Goal: Task Accomplishment & Management: Manage account settings

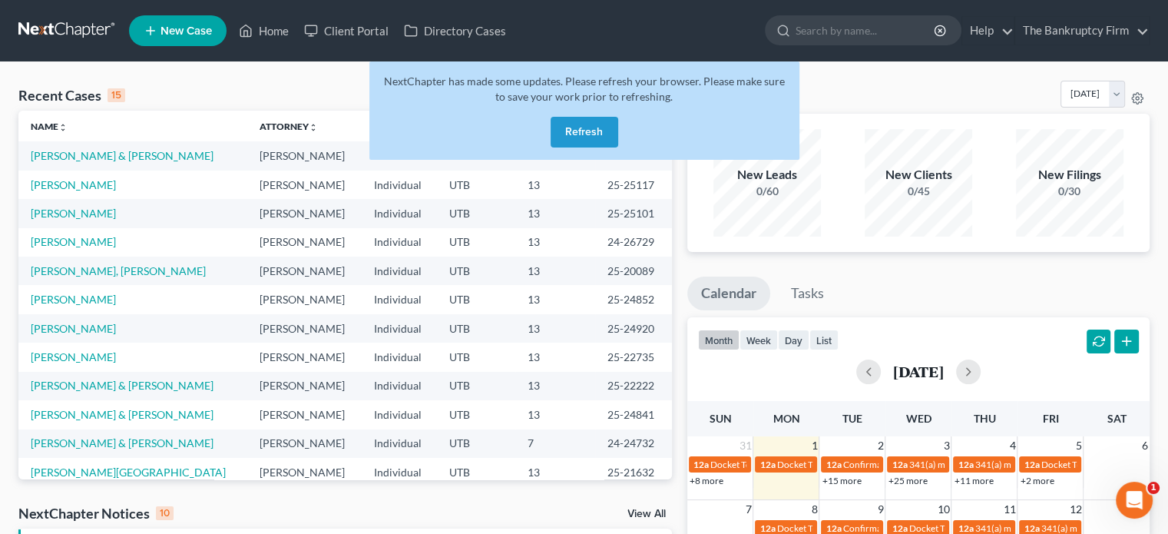
click at [577, 134] on button "Refresh" at bounding box center [585, 132] width 68 height 31
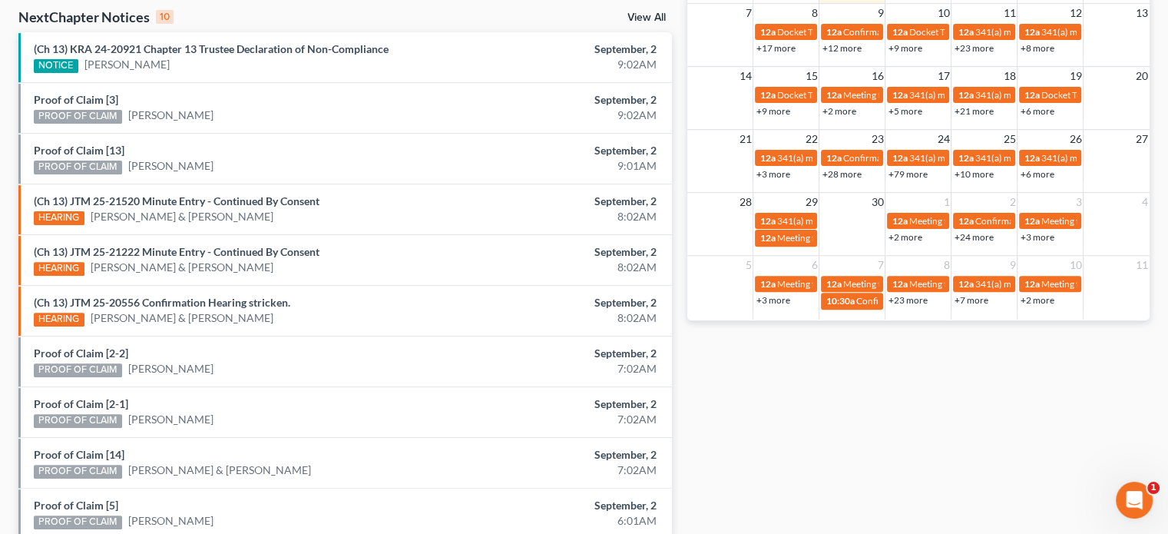
scroll to position [562, 0]
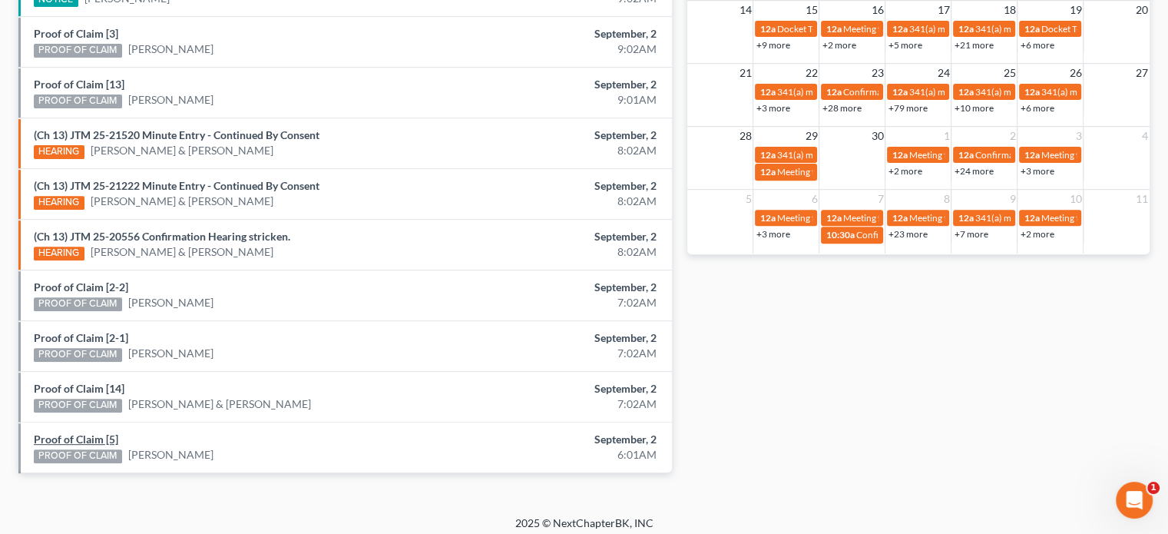
click at [74, 432] on link "Proof of Claim [5]" at bounding box center [76, 438] width 84 height 13
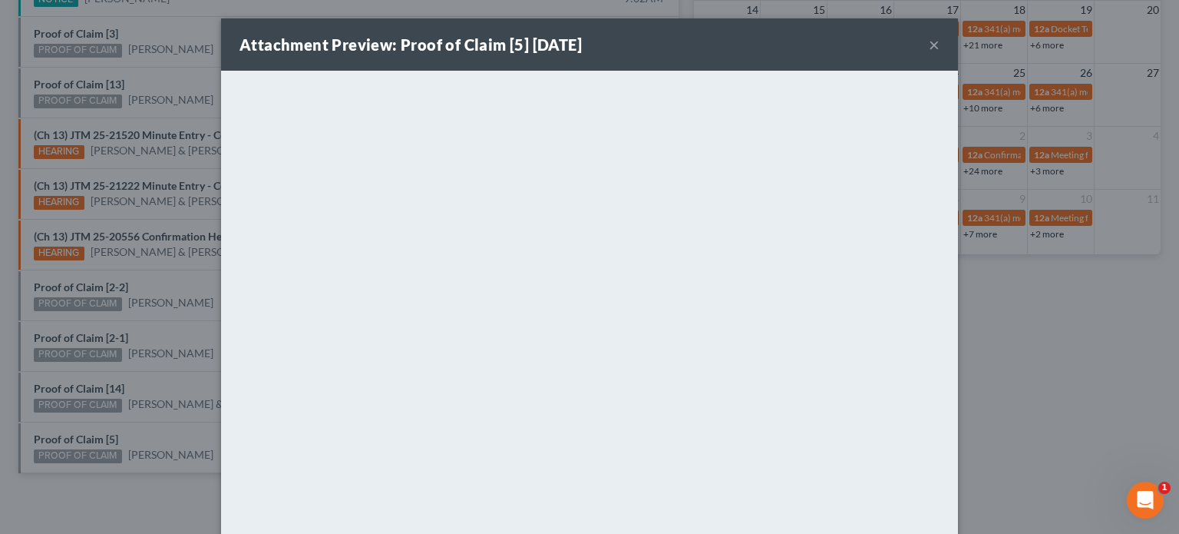
click at [65, 383] on div "Attachment Preview: Proof of Claim [5] 09/02/2025 × <object ng-attr-data='https…" at bounding box center [589, 267] width 1179 height 534
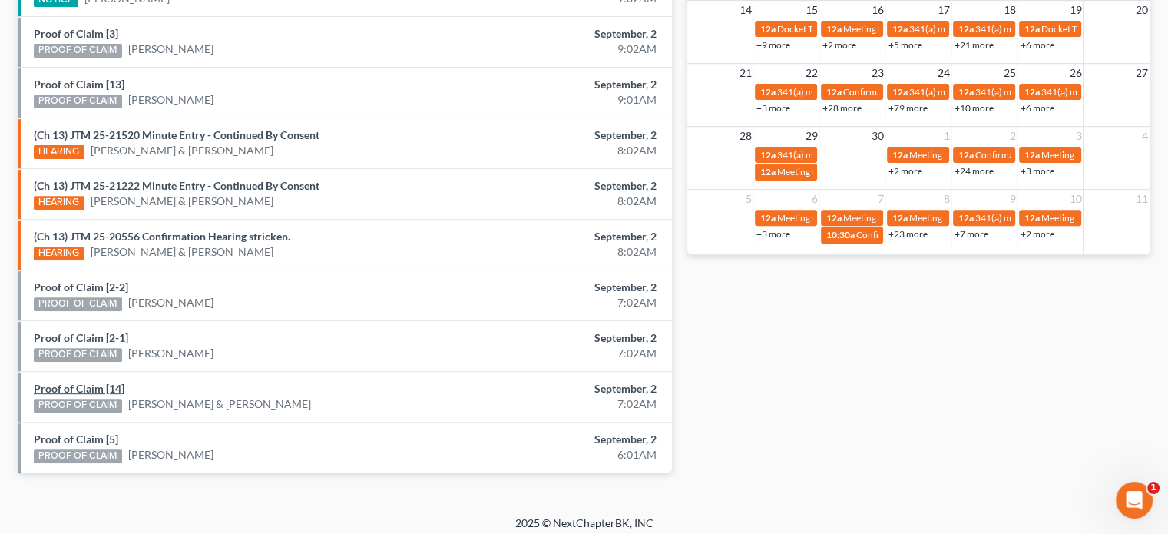
click at [65, 383] on link "Proof of Claim [14]" at bounding box center [79, 388] width 91 height 13
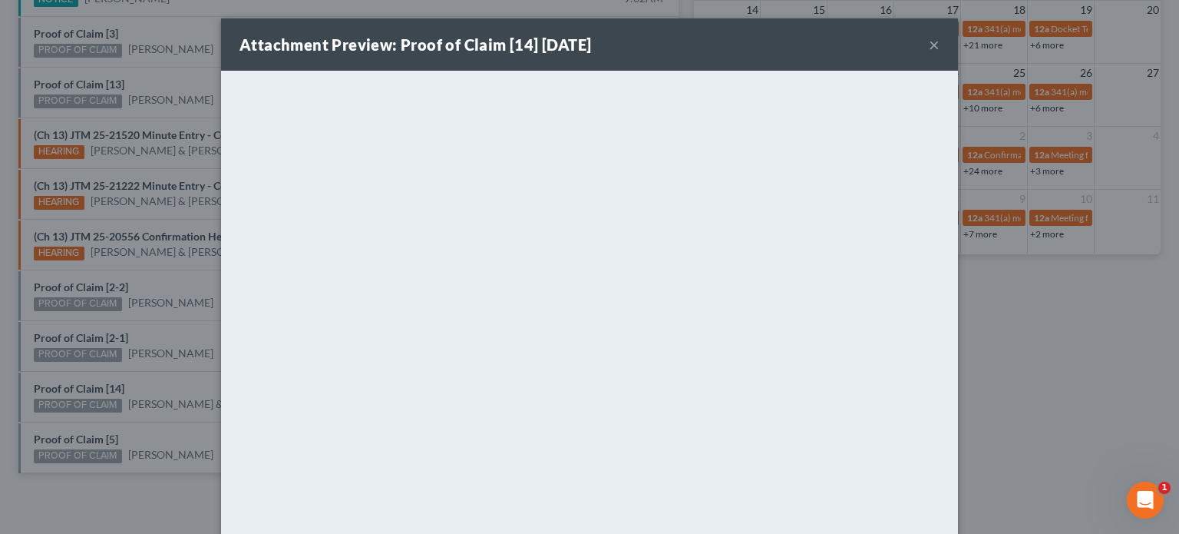
click at [68, 362] on div "Attachment Preview: Proof of Claim [14] 09/02/2025 × <object ng-attr-data='http…" at bounding box center [589, 267] width 1179 height 534
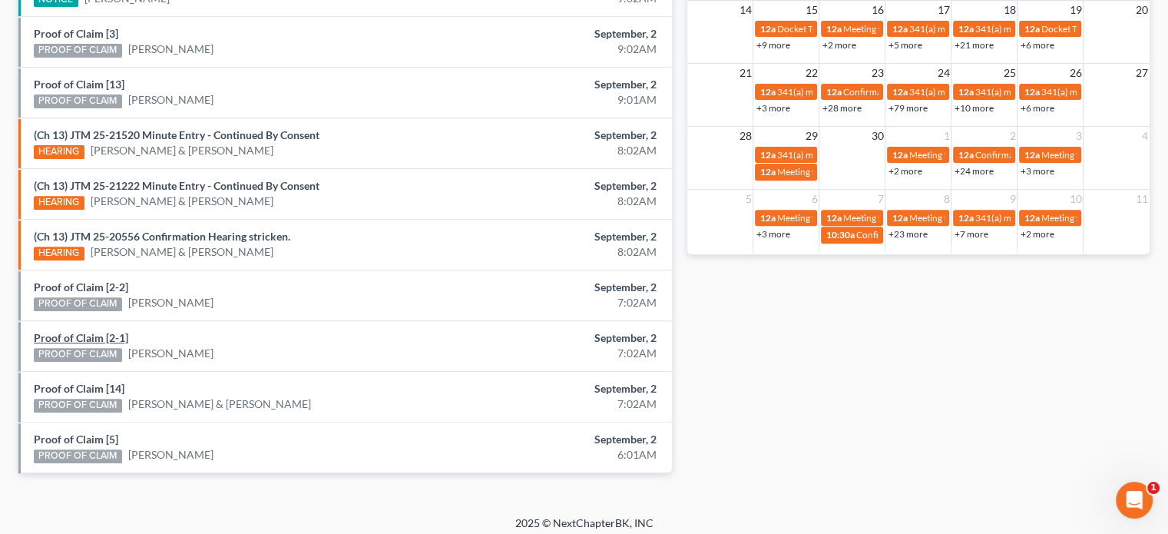
click at [68, 336] on link "Proof of Claim [2-1]" at bounding box center [81, 337] width 94 height 13
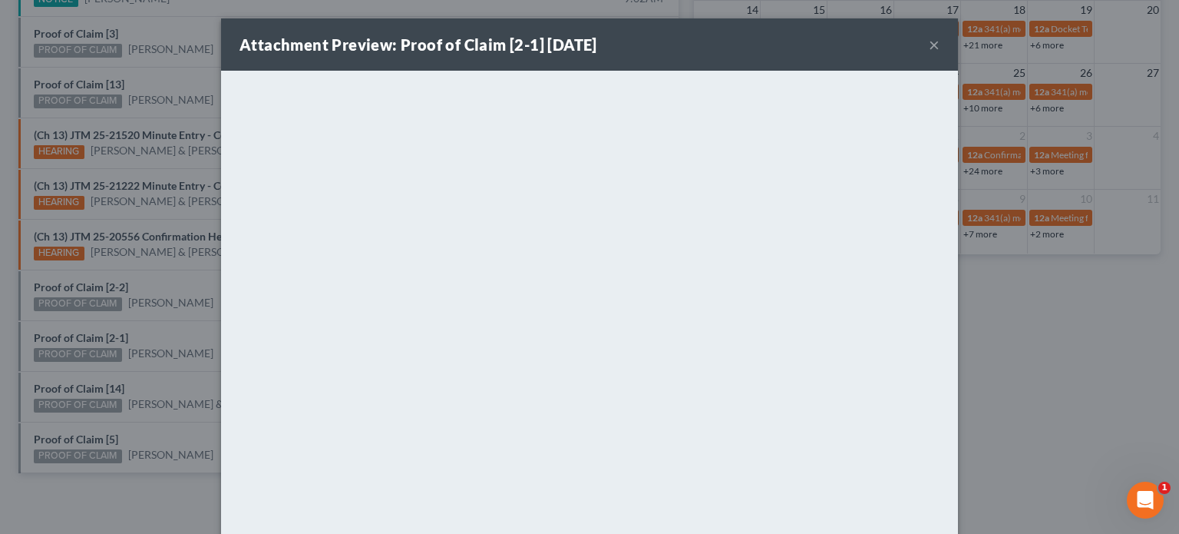
click at [71, 319] on div "Attachment Preview: Proof of Claim [2-1] 09/02/2025 × <object ng-attr-data='htt…" at bounding box center [589, 267] width 1179 height 534
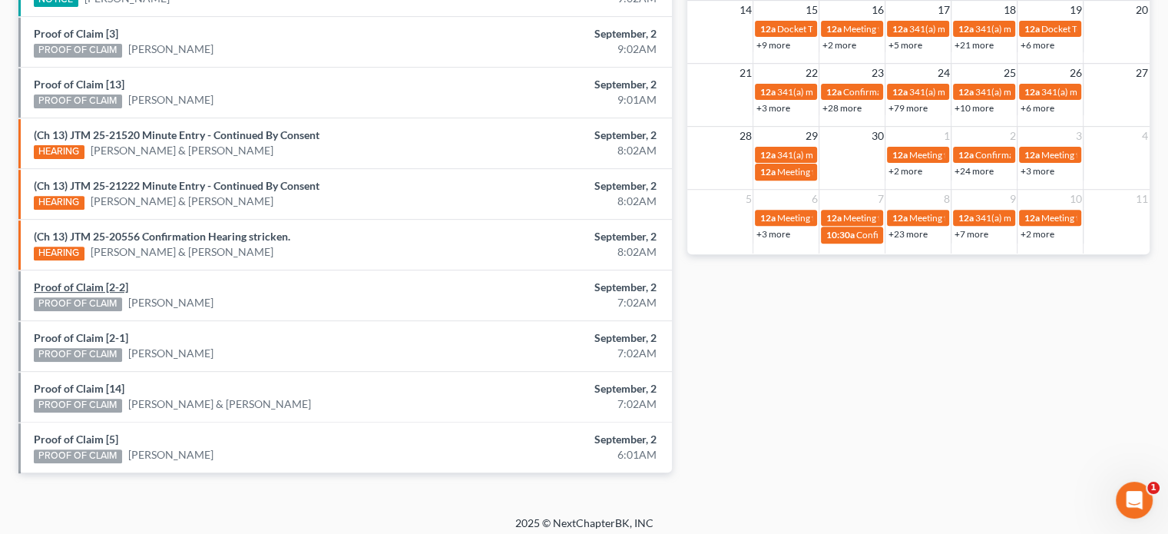
click at [71, 282] on link "Proof of Claim [2-2]" at bounding box center [81, 286] width 94 height 13
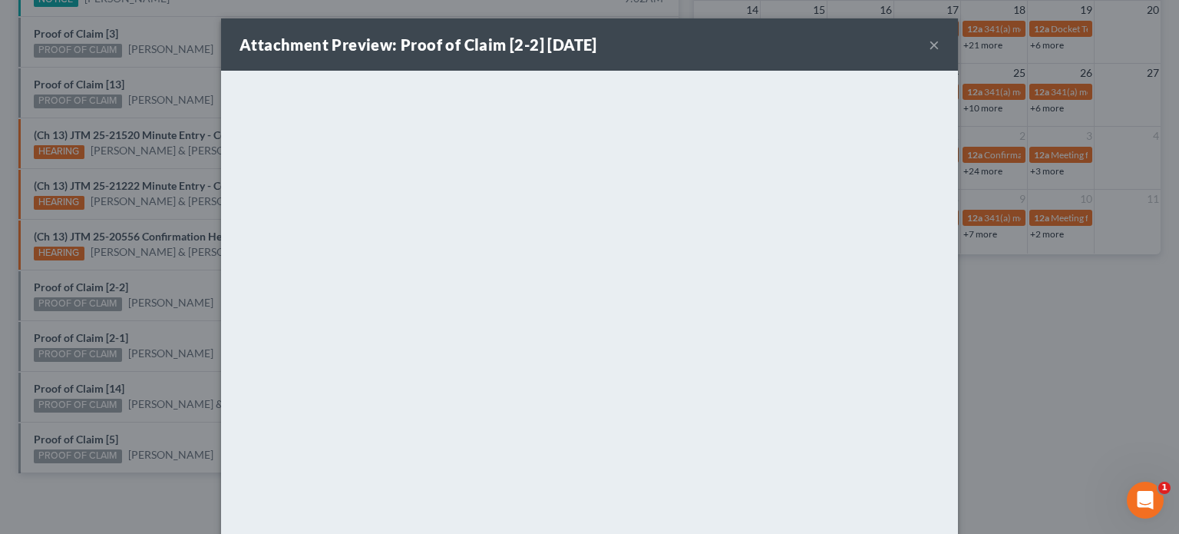
click at [139, 101] on div "Attachment Preview: Proof of Claim [2-2] 09/02/2025 × <object ng-attr-data='htt…" at bounding box center [589, 267] width 1179 height 534
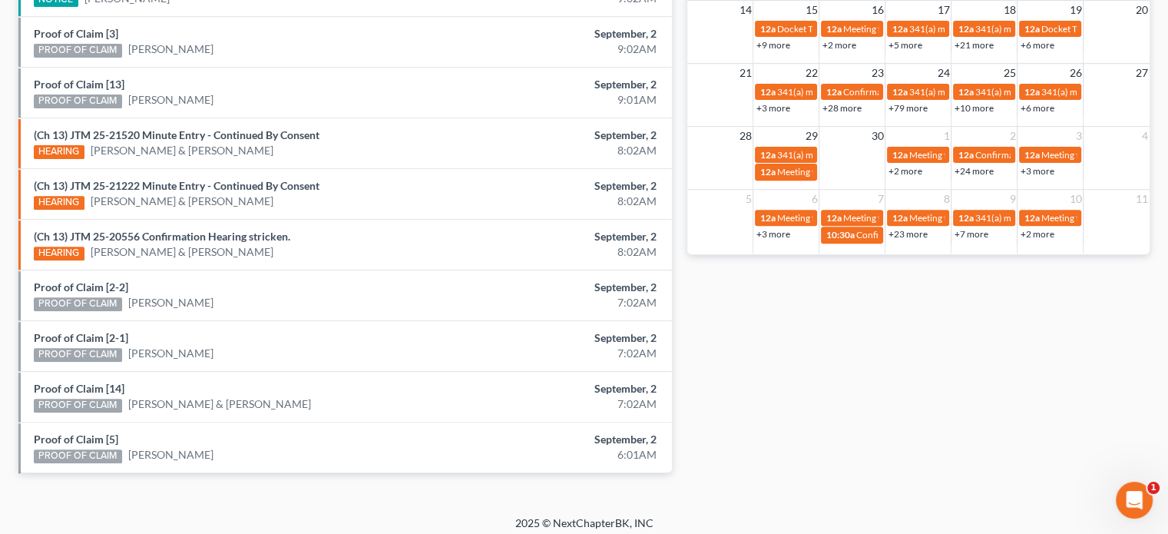
click at [80, 77] on div "Proof of Claim [13] PROOF OF CLAIM Cheryl Henry" at bounding box center [238, 92] width 425 height 31
click at [74, 81] on link "Proof of Claim [13]" at bounding box center [79, 84] width 91 height 13
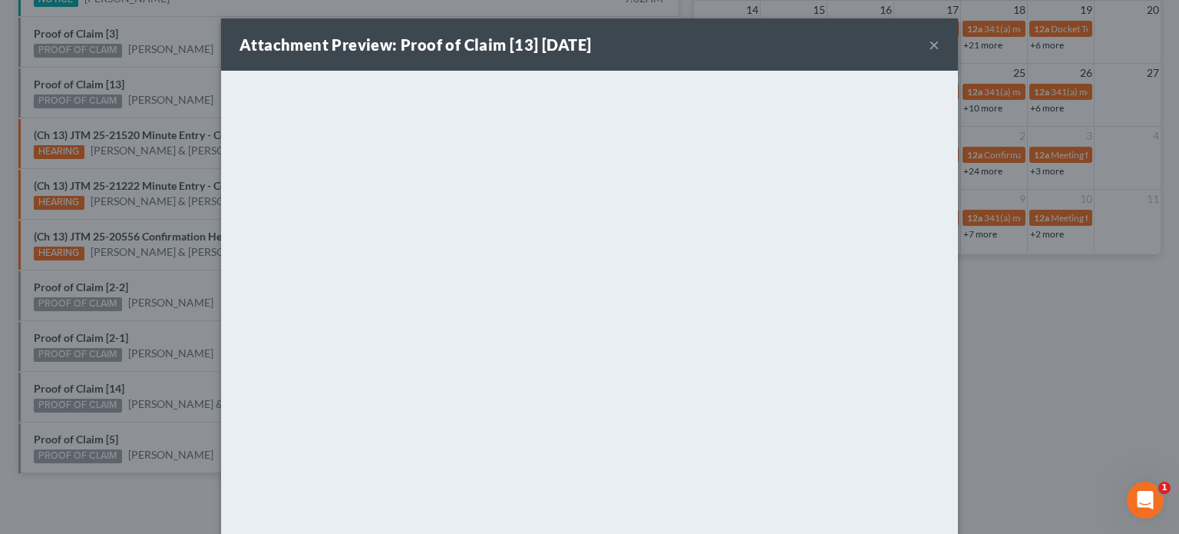
click at [79, 67] on div "Attachment Preview: Proof of Claim [13] 09/02/2025 × <object ng-attr-data='http…" at bounding box center [589, 267] width 1179 height 534
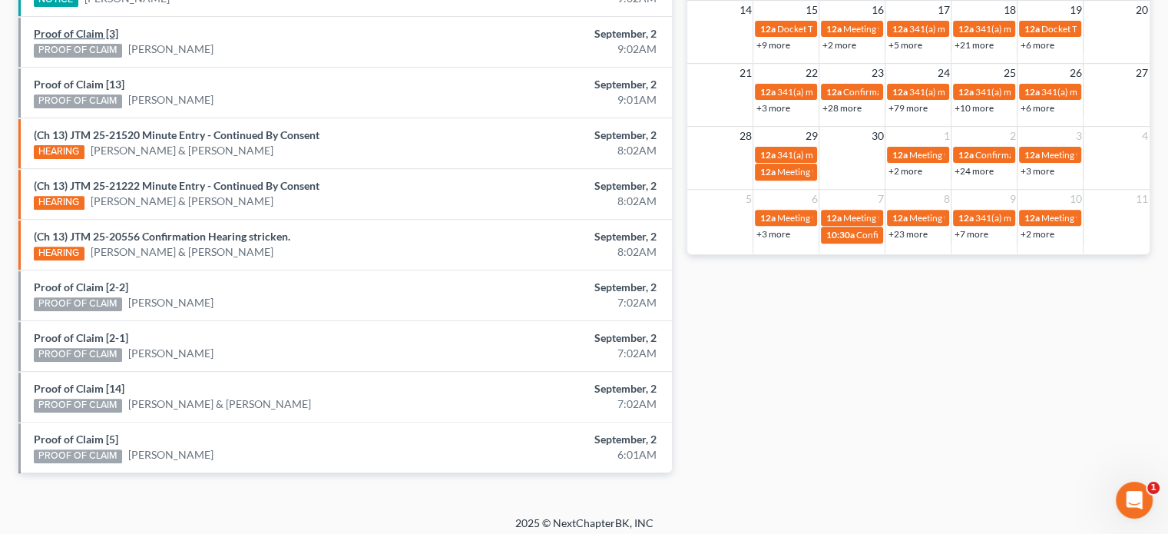
click at [71, 30] on link "Proof of Claim [3]" at bounding box center [76, 33] width 84 height 13
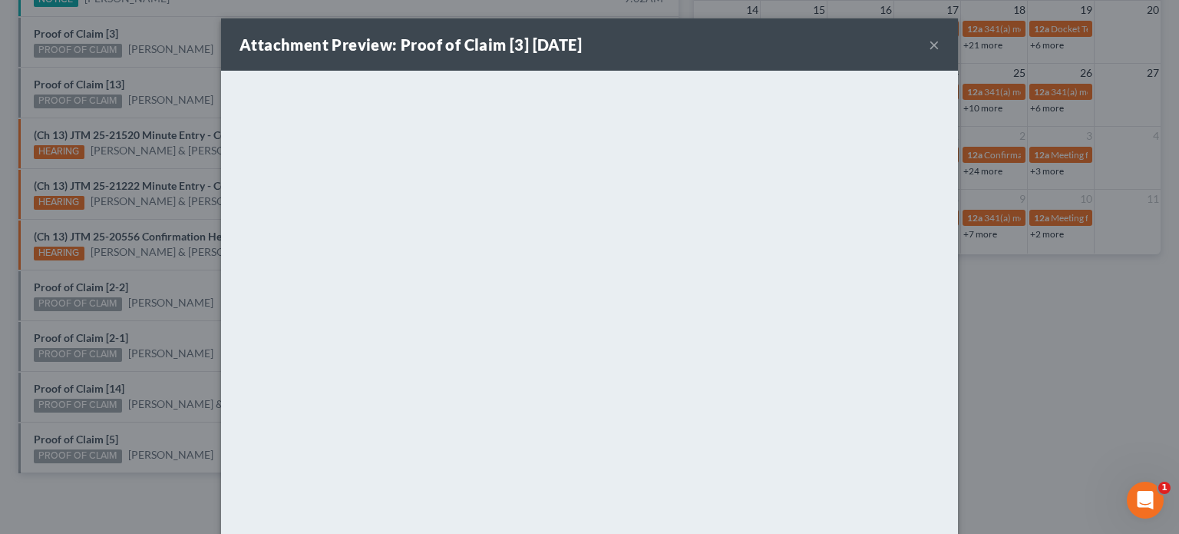
click at [151, 27] on div "Attachment Preview: Proof of Claim [3] 09/02/2025 × <object ng-attr-data='https…" at bounding box center [589, 267] width 1179 height 534
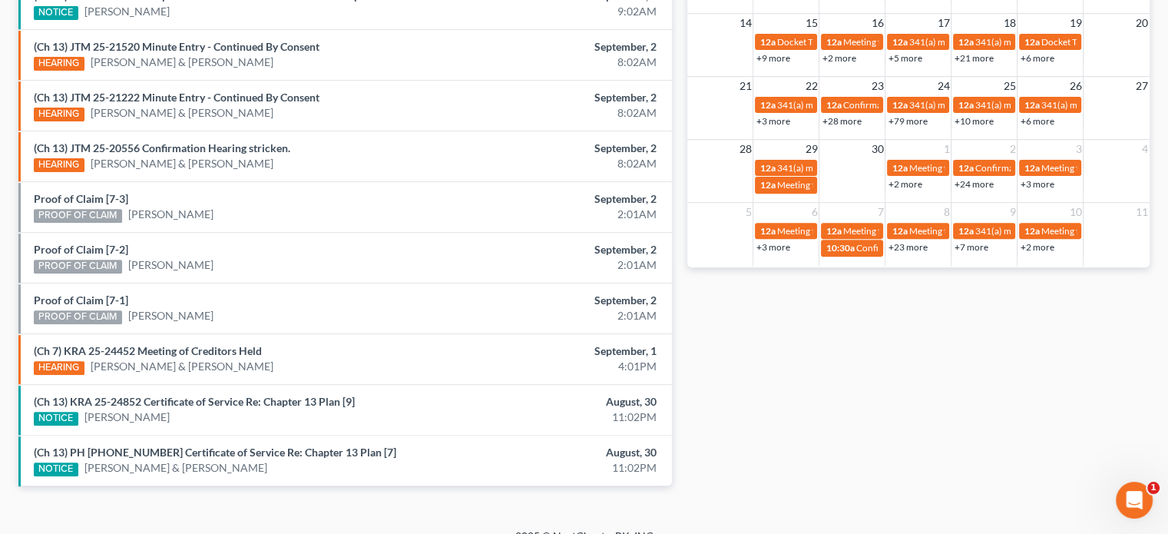
scroll to position [565, 0]
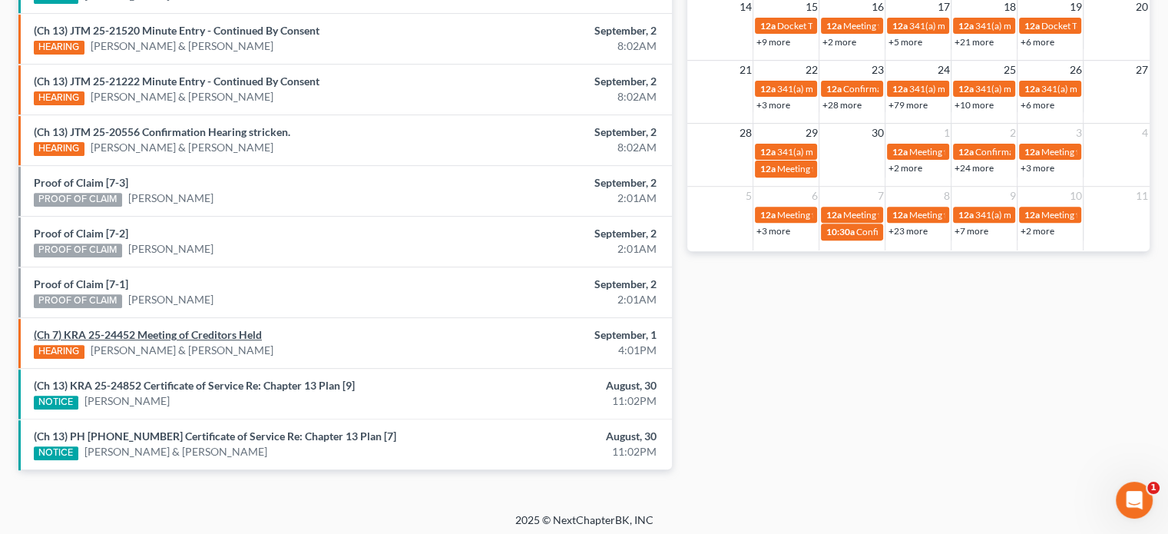
click at [121, 331] on link "(Ch 7) KRA 25-24452 Meeting of Creditors Held" at bounding box center [148, 334] width 228 height 13
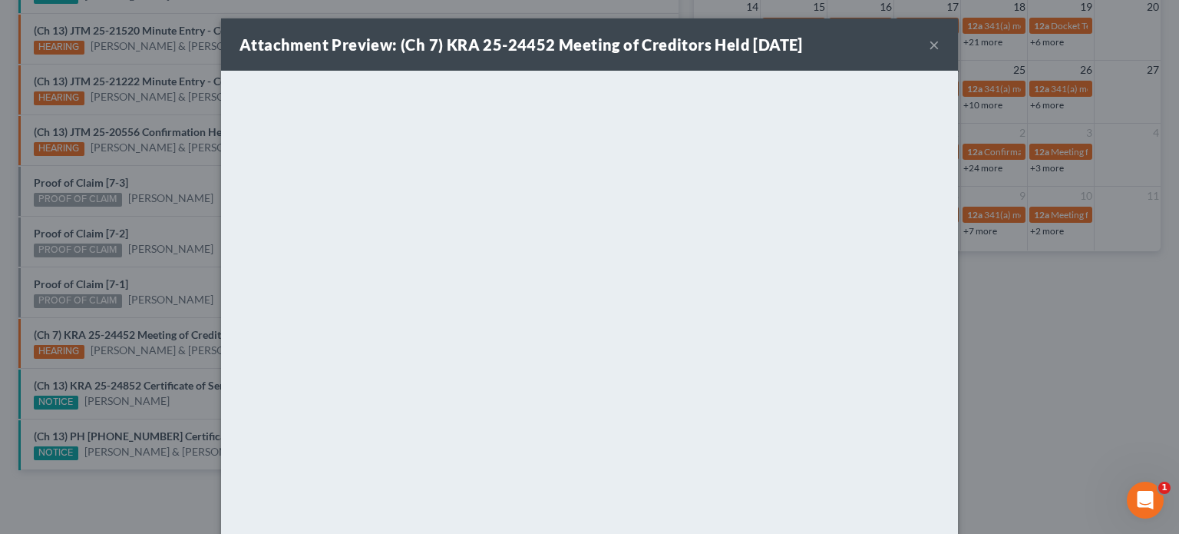
click at [84, 283] on div "Attachment Preview: (Ch 7) KRA 25-24452 Meeting of Creditors Held [DATE] × <obj…" at bounding box center [589, 267] width 1179 height 534
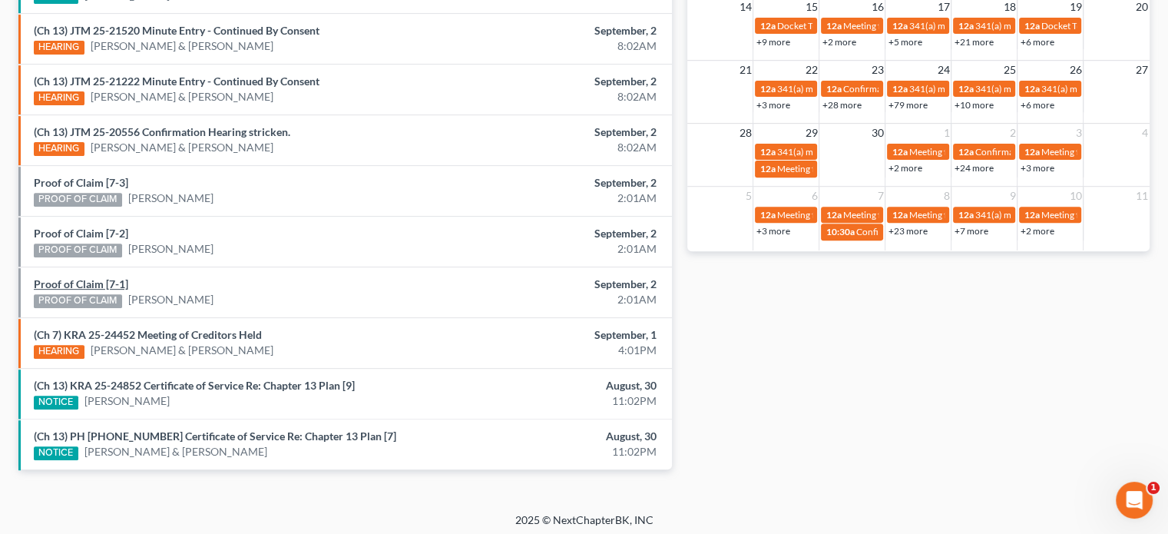
click at [84, 283] on link "Proof of Claim [7-1]" at bounding box center [81, 283] width 94 height 13
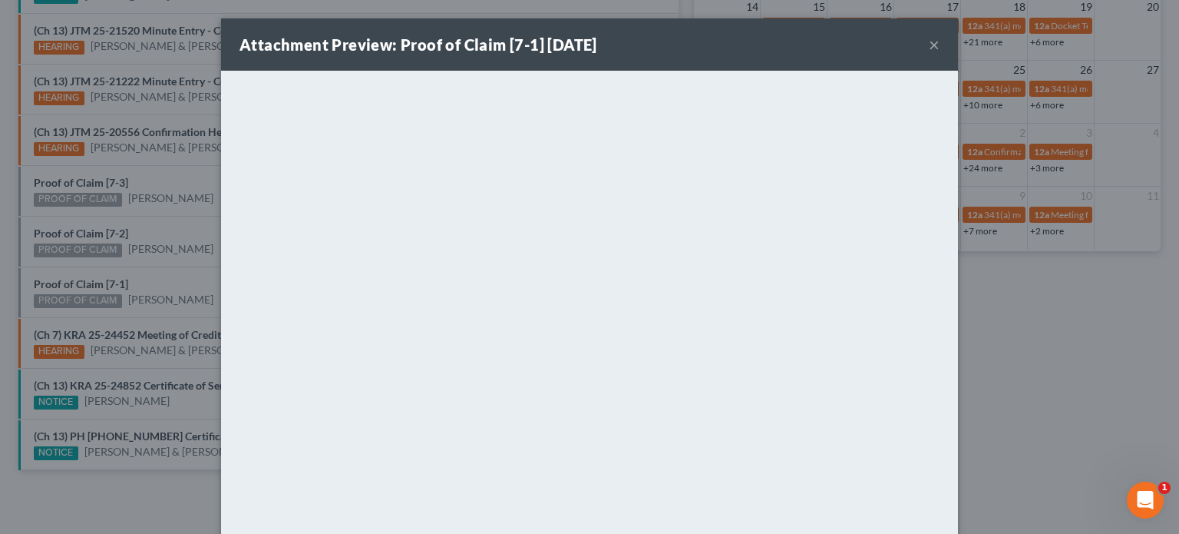
click at [70, 224] on div "Attachment Preview: Proof of Claim [7-1] [DATE] × <object ng-attr-data='[URL][D…" at bounding box center [589, 267] width 1179 height 534
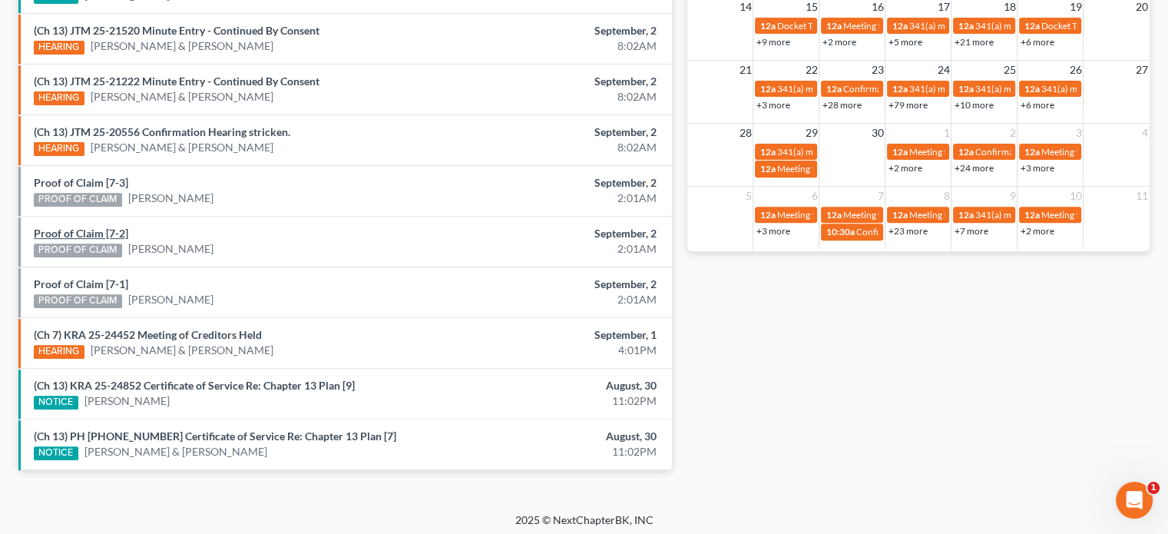
click at [70, 227] on link "Proof of Claim [7-2]" at bounding box center [81, 233] width 94 height 13
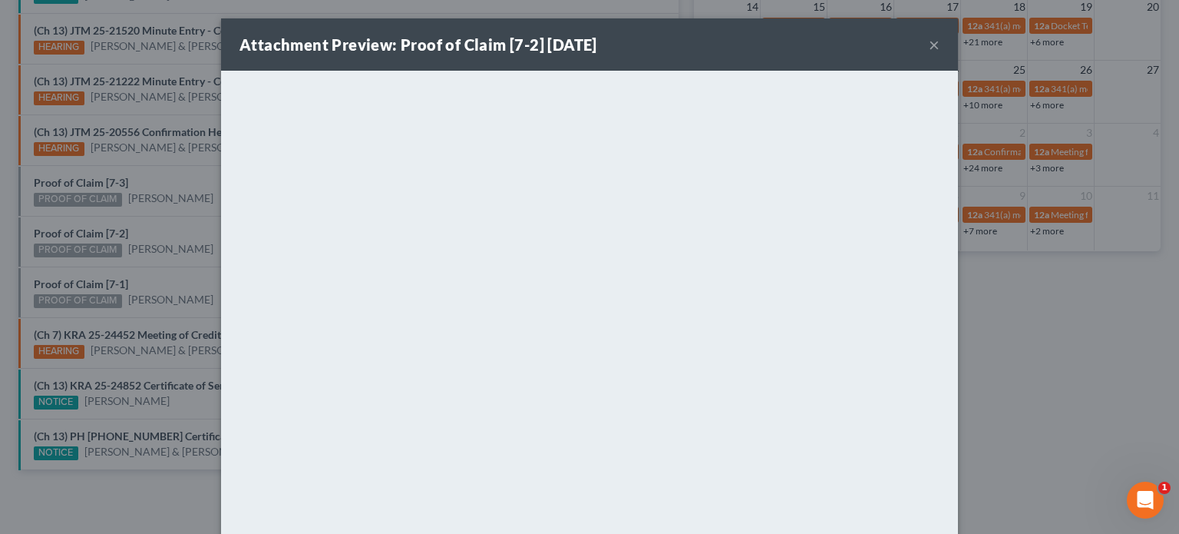
click at [79, 205] on div "Attachment Preview: Proof of Claim [7-2] [DATE] × <object ng-attr-data='[URL][D…" at bounding box center [589, 267] width 1179 height 534
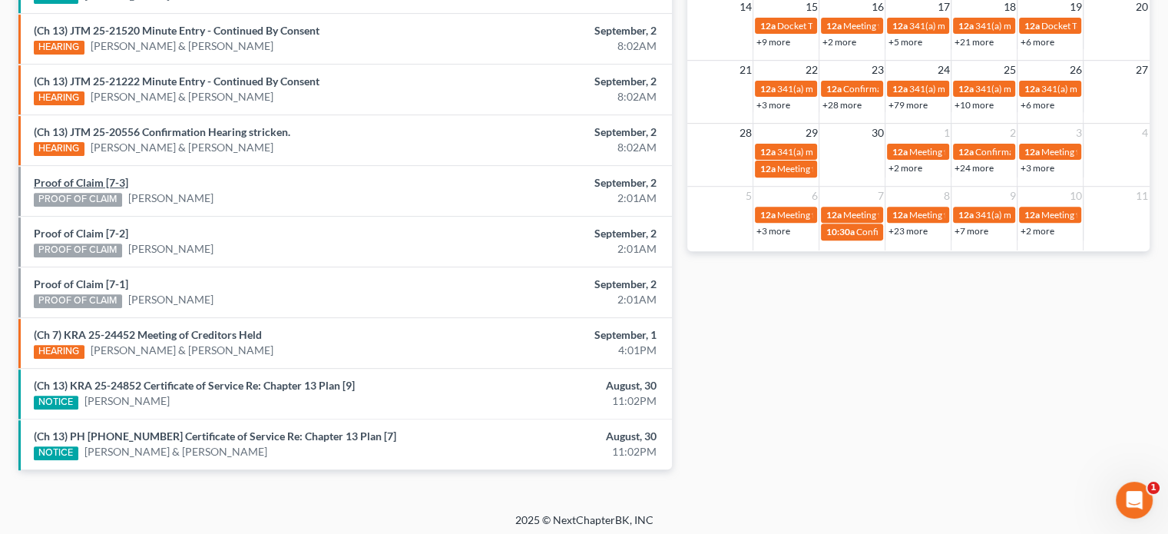
click at [77, 182] on link "Proof of Claim [7-3]" at bounding box center [81, 182] width 94 height 13
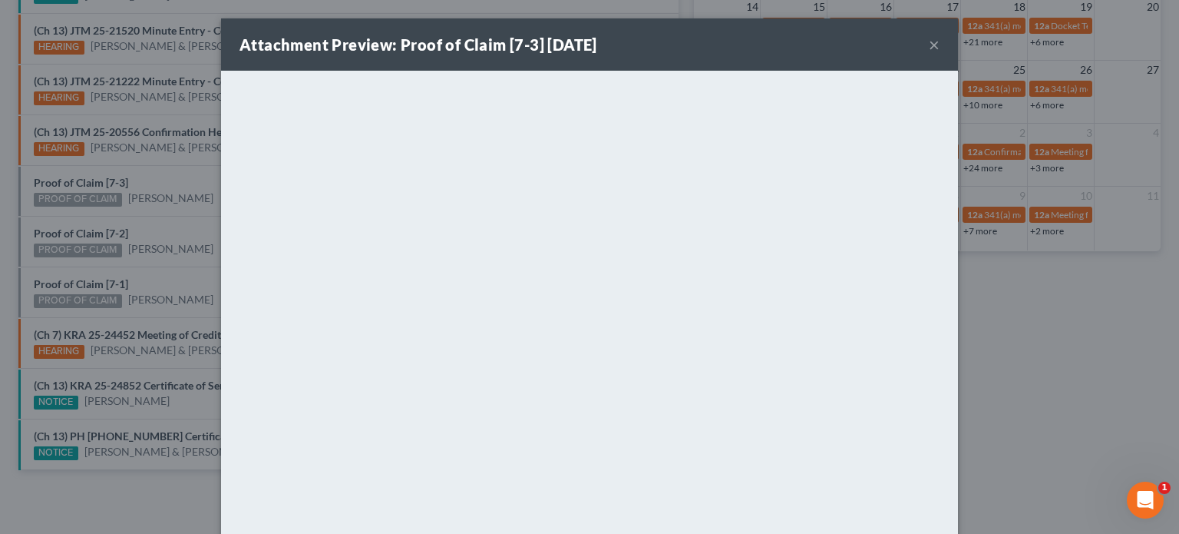
click at [184, 181] on div "Attachment Preview: Proof of Claim [7-3] [DATE] × <object ng-attr-data='[URL][D…" at bounding box center [589, 267] width 1179 height 534
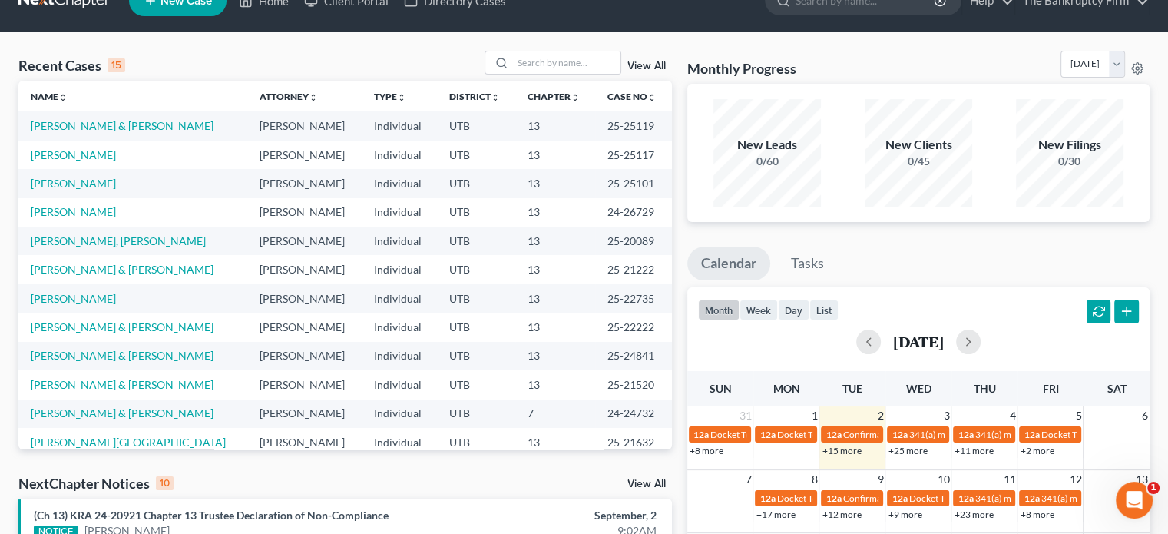
scroll to position [0, 0]
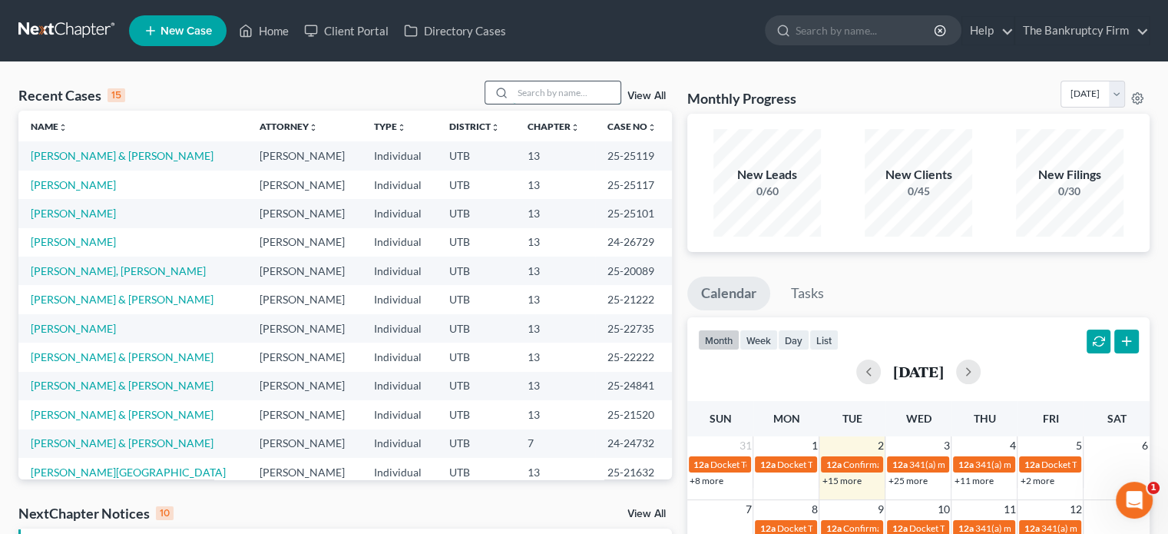
click at [532, 98] on input "search" at bounding box center [567, 92] width 108 height 22
type input "[PERSON_NAME]"
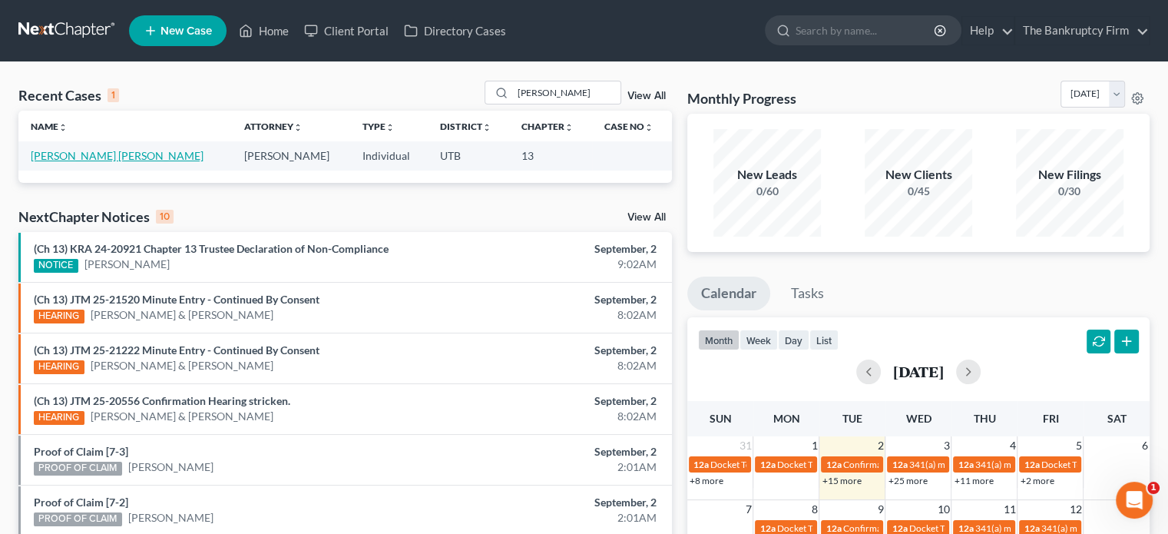
click at [91, 156] on link "[PERSON_NAME] [PERSON_NAME]" at bounding box center [117, 155] width 173 height 13
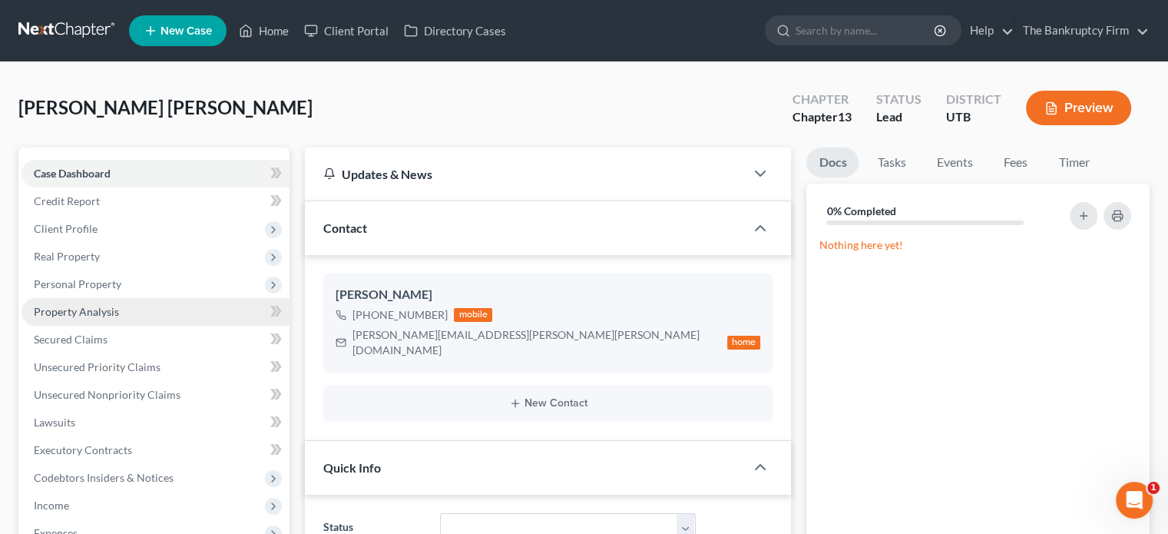
scroll to position [121, 0]
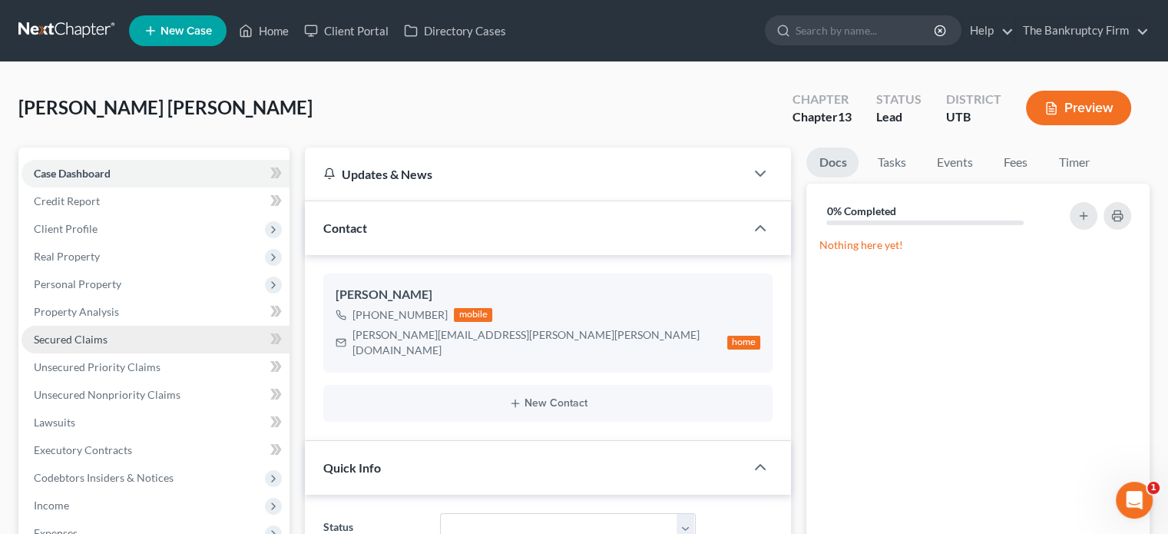
click at [95, 337] on span "Secured Claims" at bounding box center [71, 338] width 74 height 13
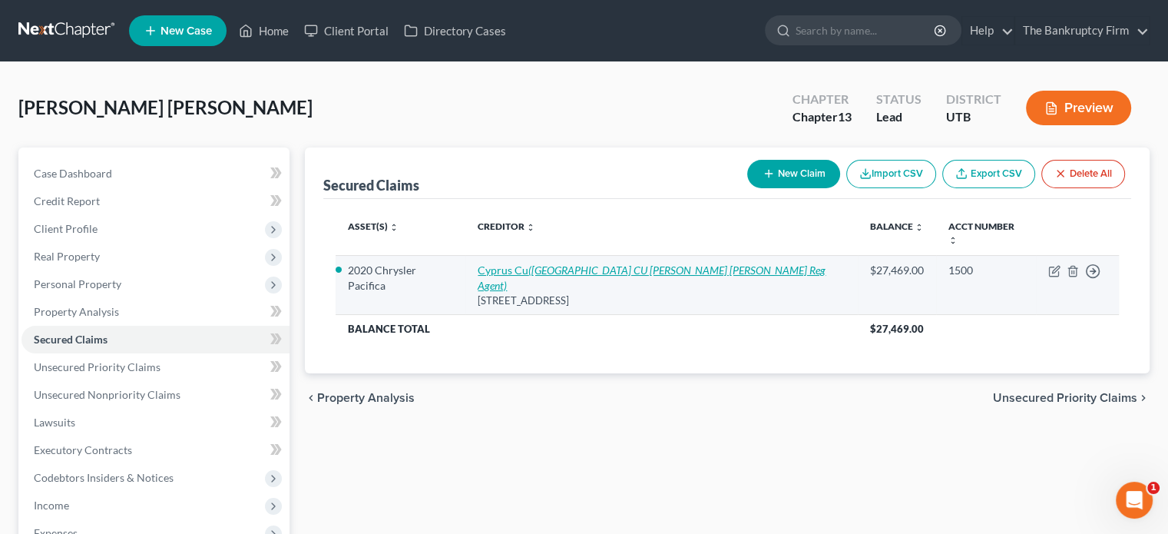
click at [555, 263] on icon "([GEOGRAPHIC_DATA] CU [PERSON_NAME] [PERSON_NAME] Reg Agent)" at bounding box center [652, 277] width 348 height 28
select select "46"
select select "2"
select select "0"
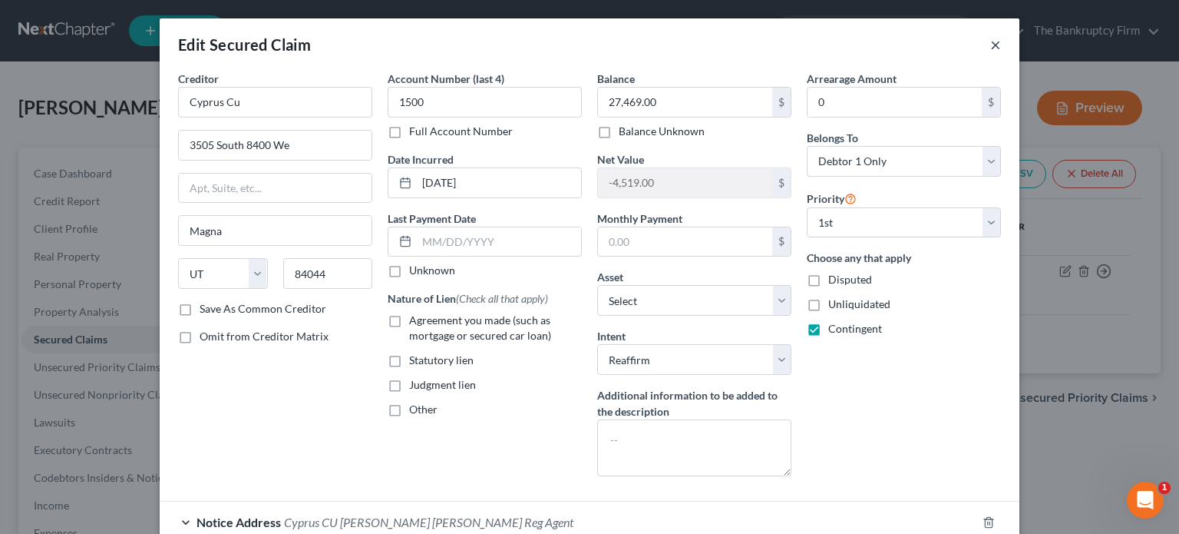
click at [991, 45] on button "×" at bounding box center [996, 44] width 11 height 18
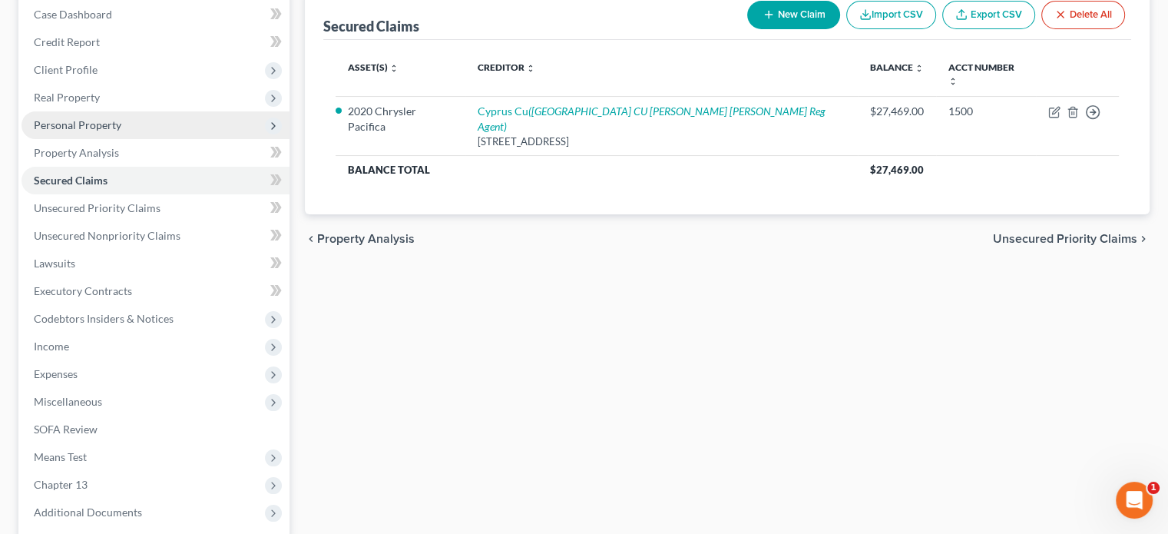
scroll to position [160, 0]
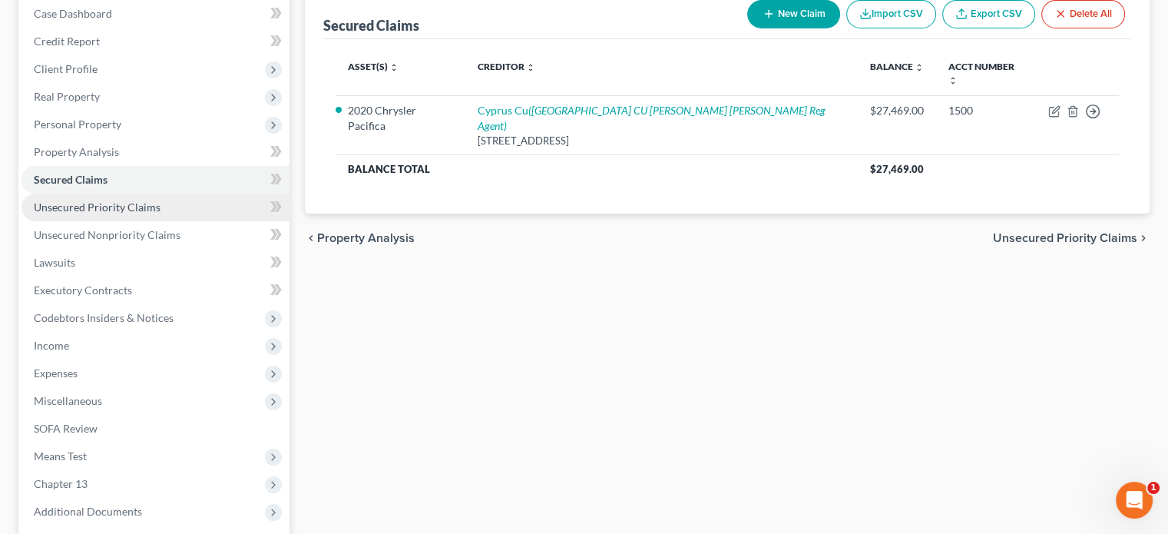
click at [120, 207] on span "Unsecured Priority Claims" at bounding box center [97, 206] width 127 height 13
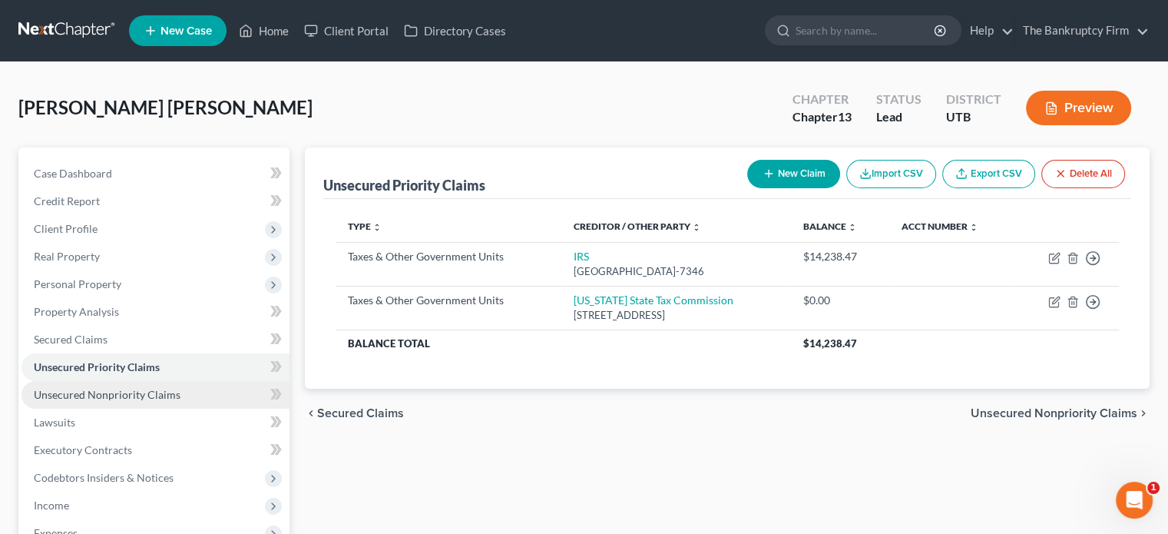
click at [128, 399] on span "Unsecured Nonpriority Claims" at bounding box center [107, 394] width 147 height 13
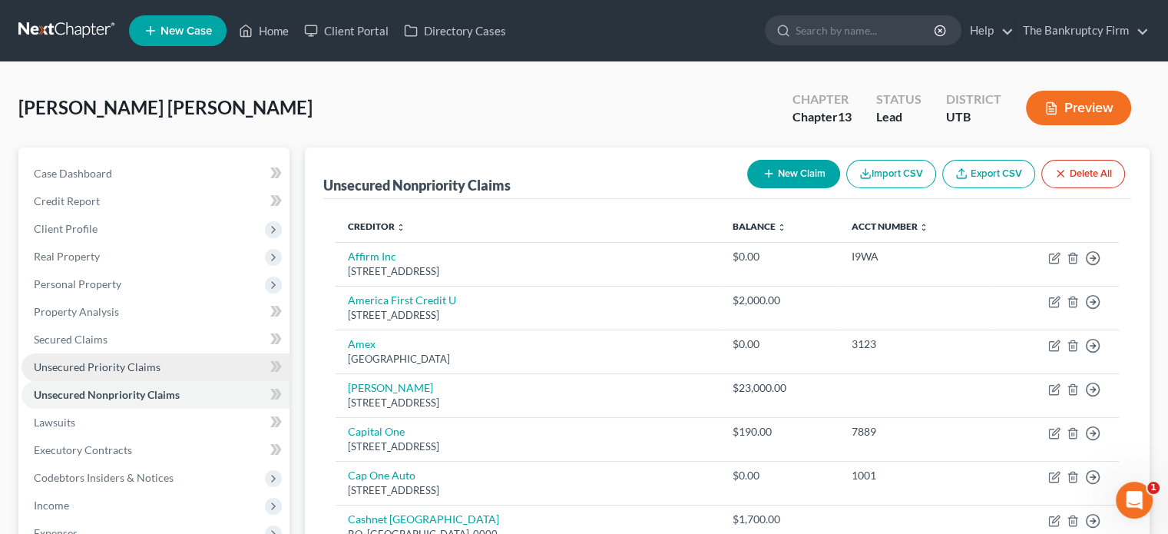
click at [115, 365] on span "Unsecured Priority Claims" at bounding box center [97, 366] width 127 height 13
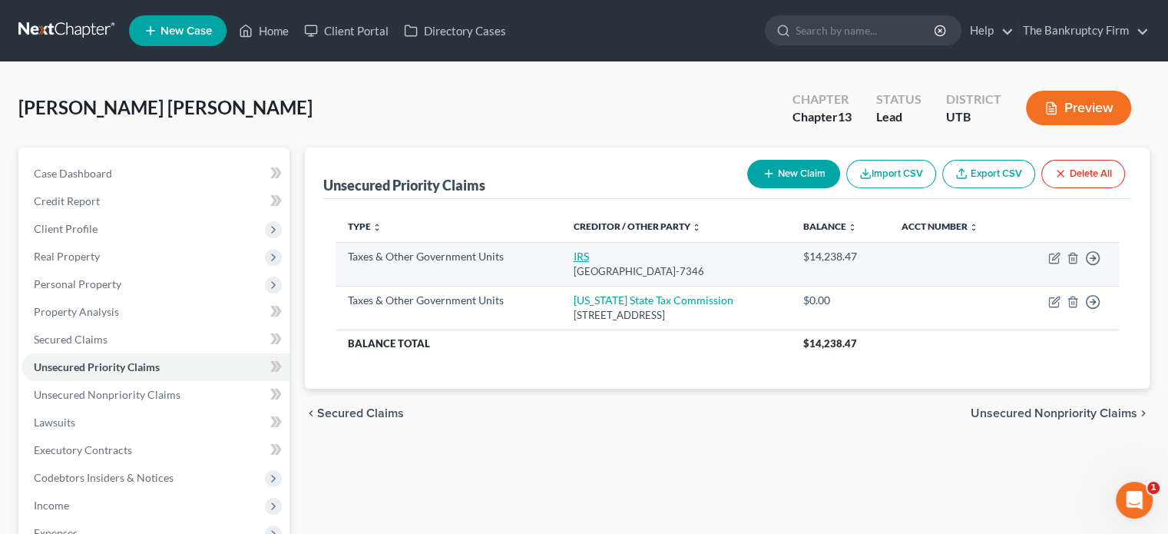
click at [574, 254] on link "IRS" at bounding box center [581, 256] width 15 height 13
select select "0"
select select "39"
select select "0"
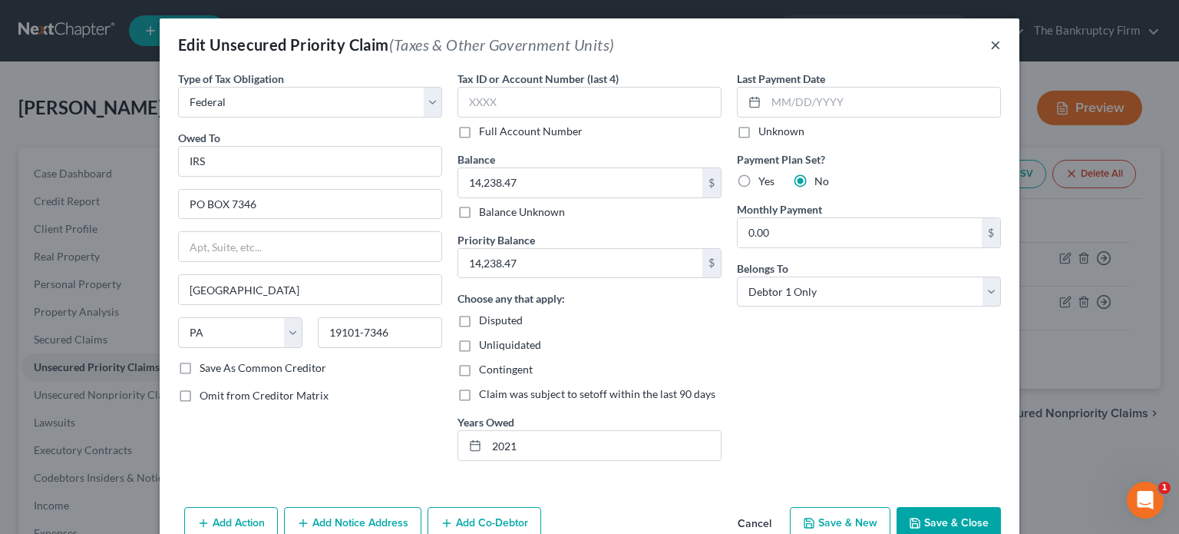
click at [991, 45] on button "×" at bounding box center [996, 44] width 11 height 18
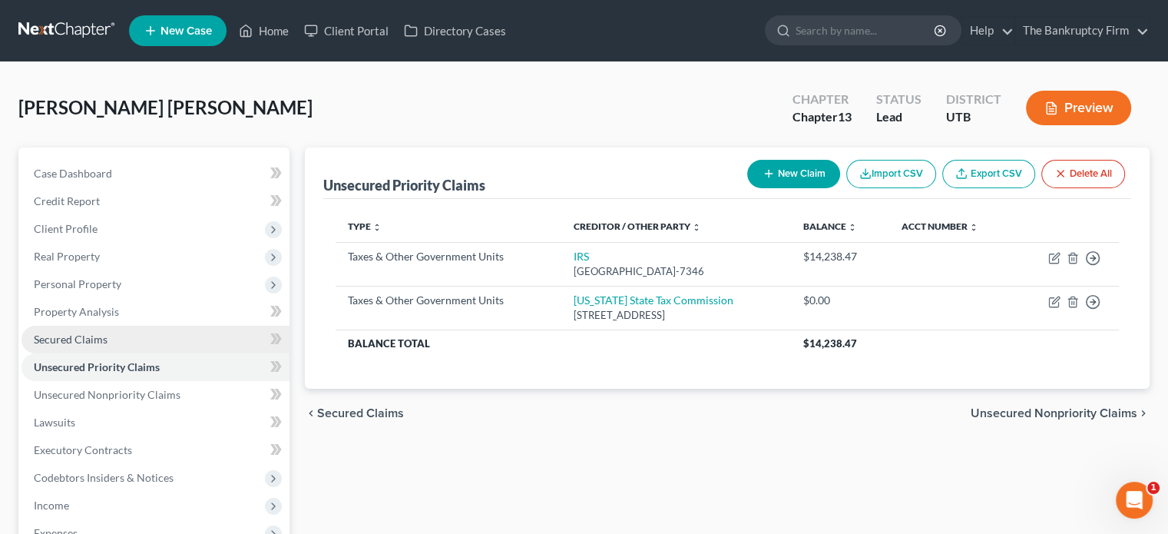
click at [100, 339] on span "Secured Claims" at bounding box center [71, 338] width 74 height 13
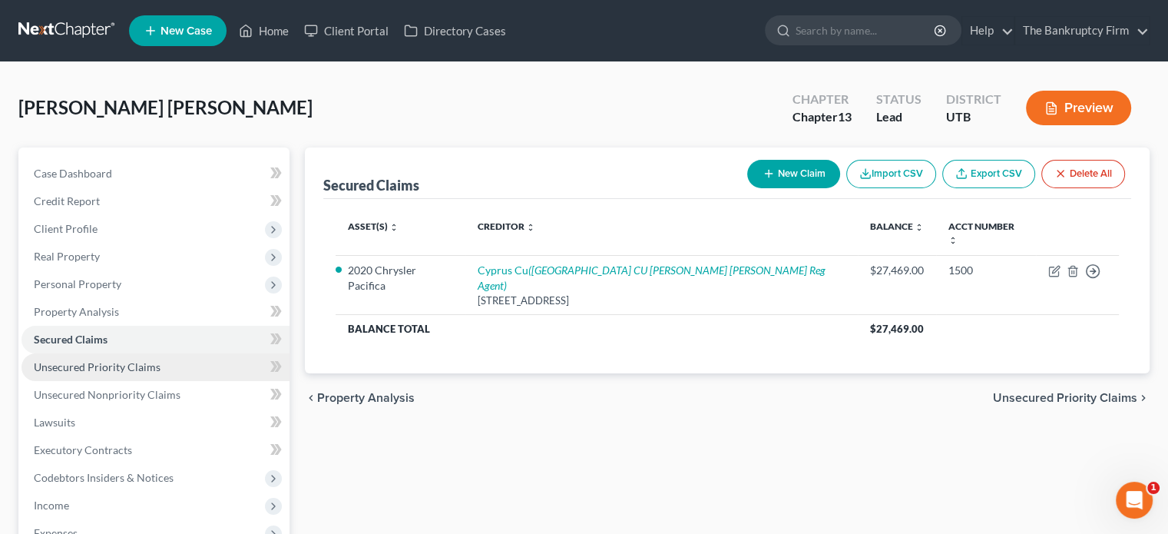
click at [117, 362] on span "Unsecured Priority Claims" at bounding box center [97, 366] width 127 height 13
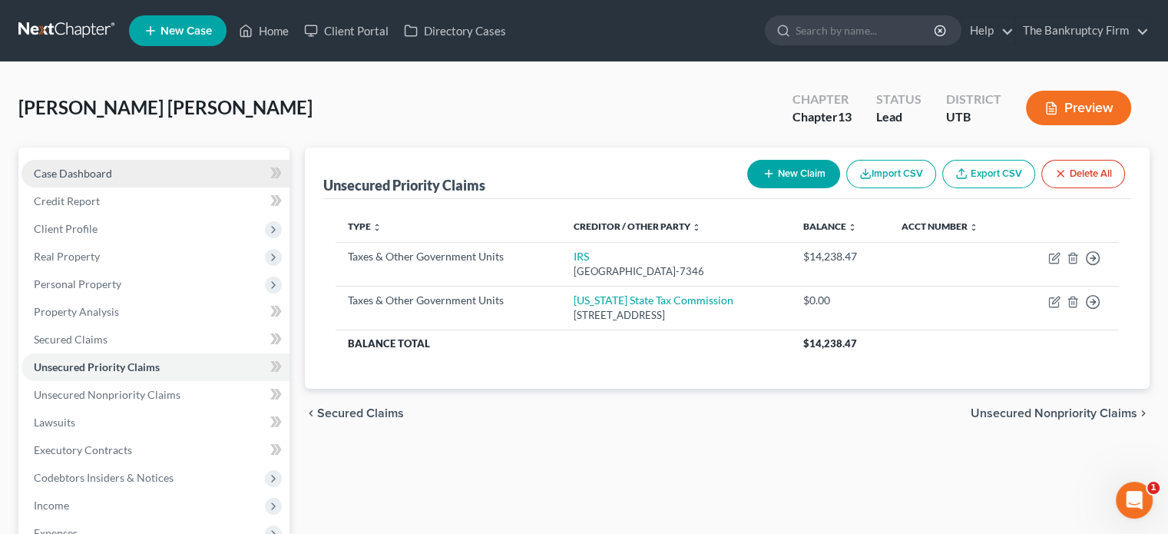
click at [91, 177] on span "Case Dashboard" at bounding box center [73, 173] width 78 height 13
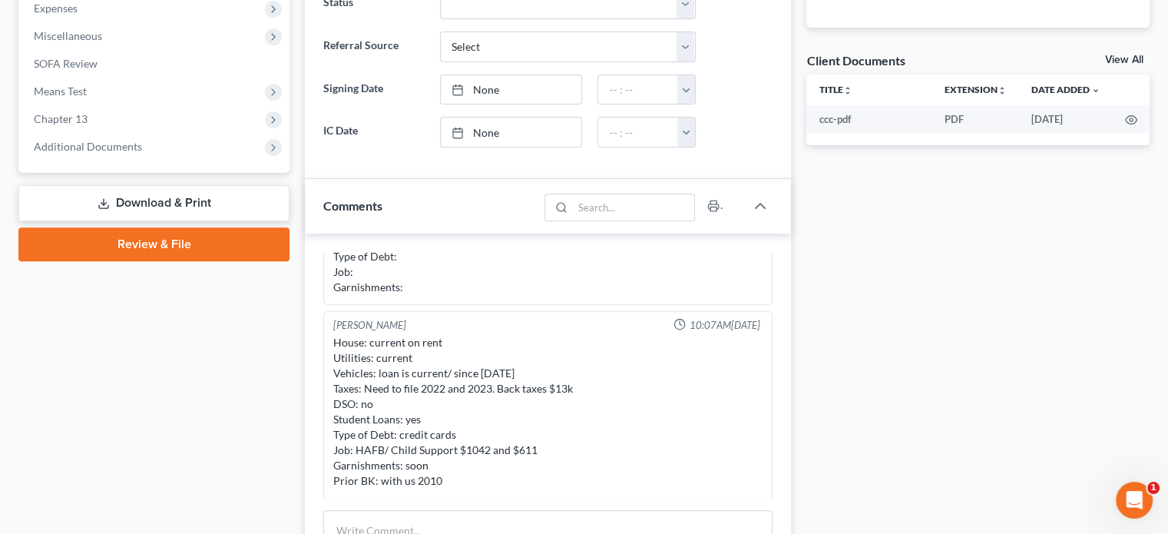
scroll to position [525, 0]
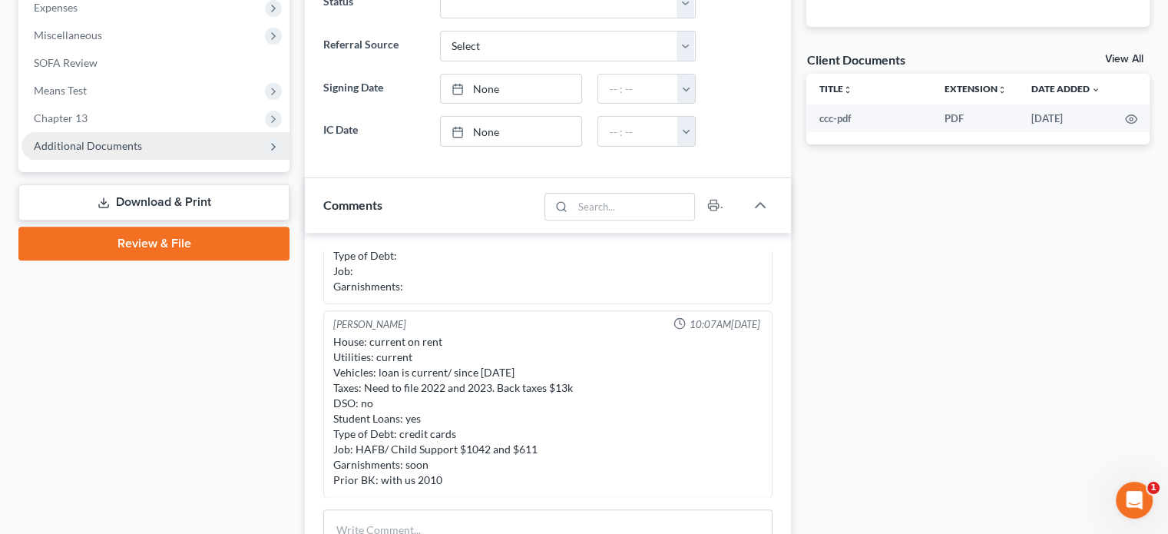
click at [100, 156] on span "Additional Documents" at bounding box center [156, 146] width 268 height 28
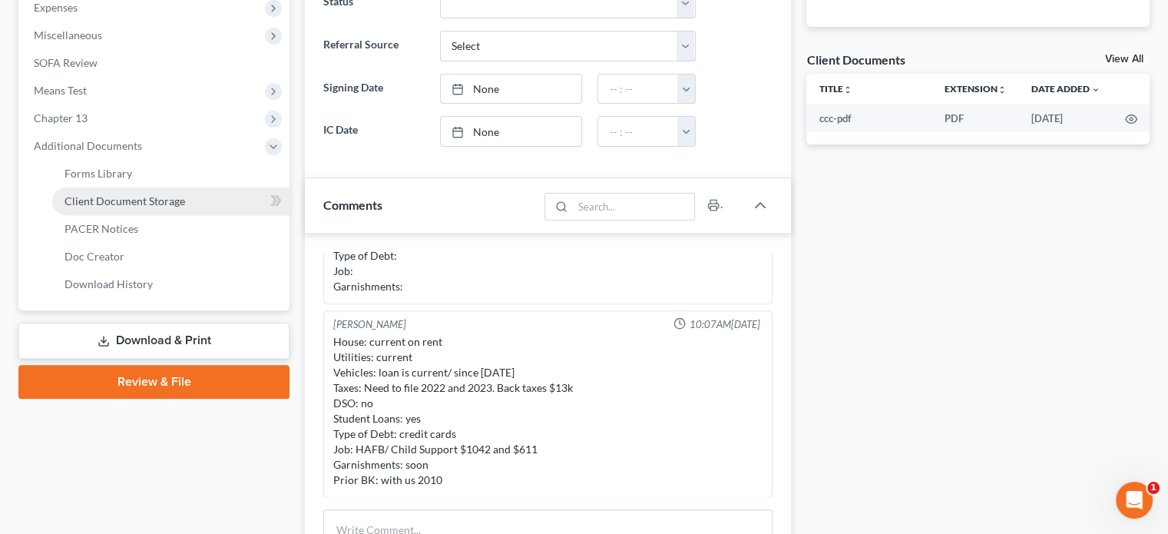
click at [117, 192] on link "Client Document Storage" at bounding box center [170, 201] width 237 height 28
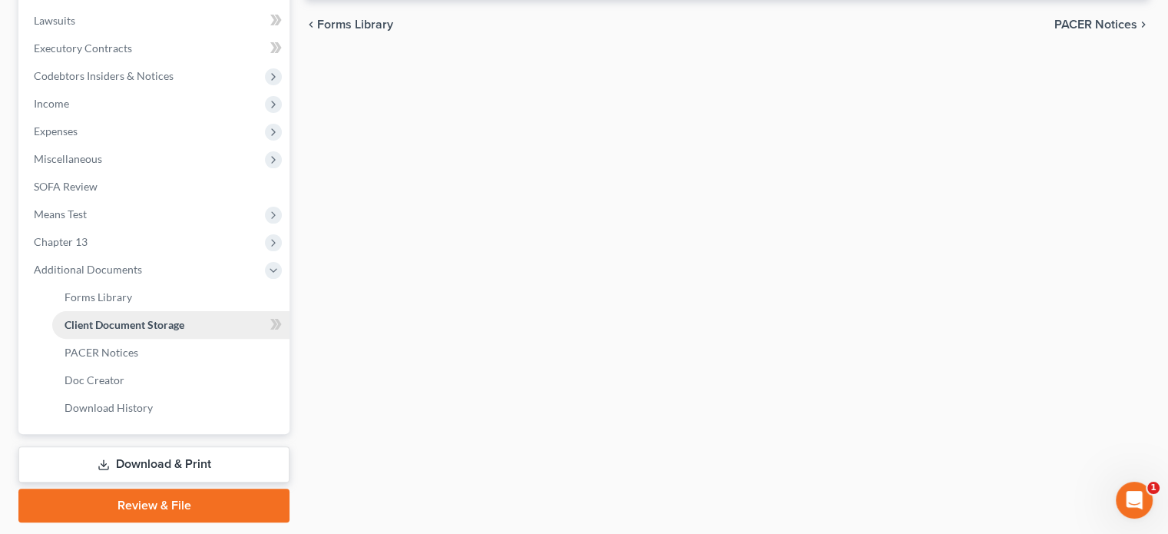
scroll to position [209, 0]
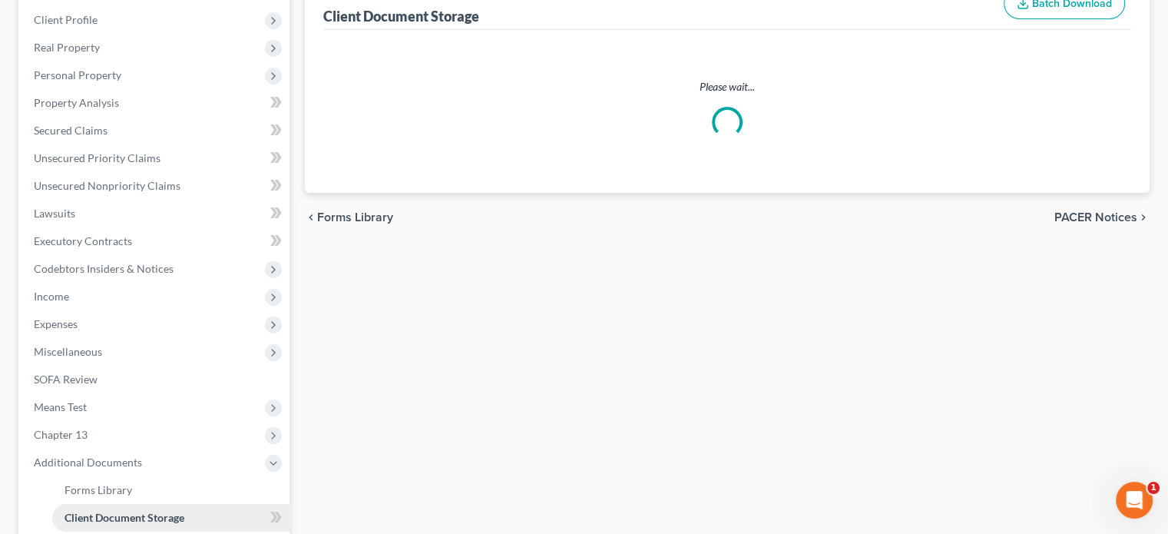
select select "30"
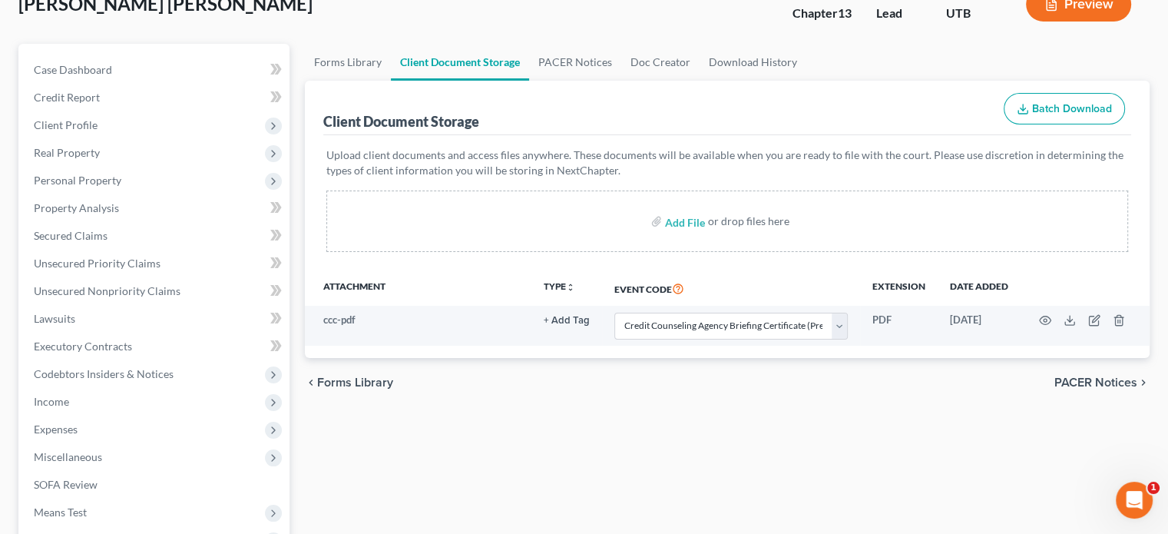
scroll to position [104, 0]
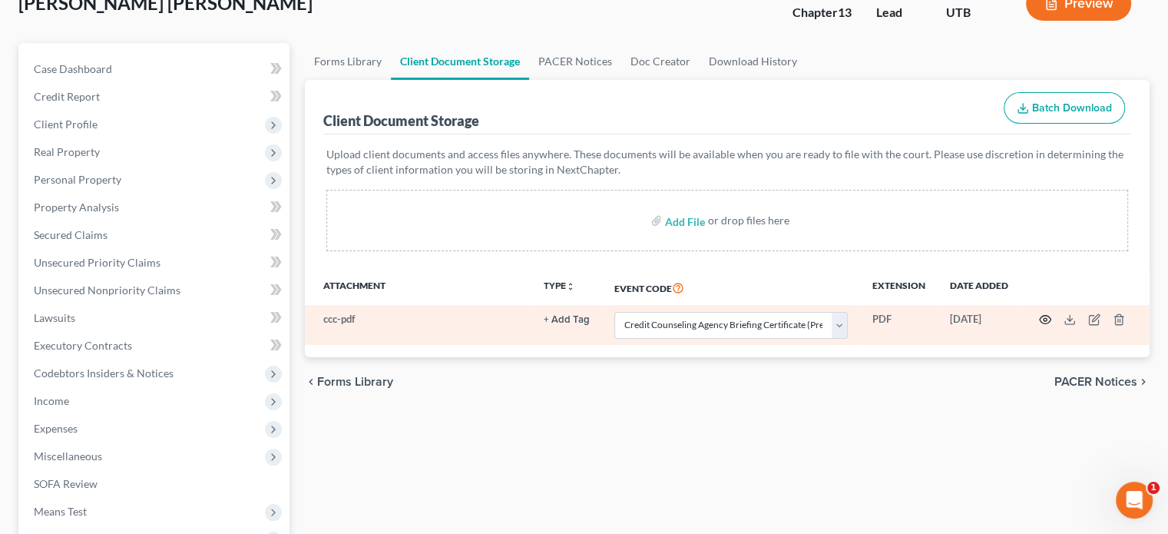
click at [1047, 319] on icon "button" at bounding box center [1045, 319] width 12 height 12
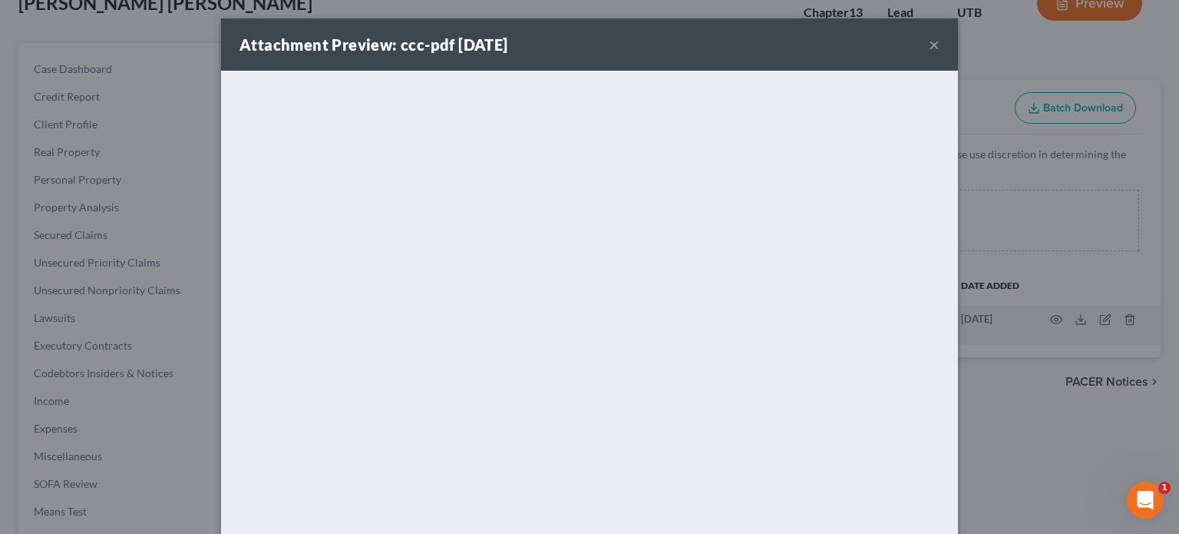
click at [929, 50] on button "×" at bounding box center [934, 44] width 11 height 18
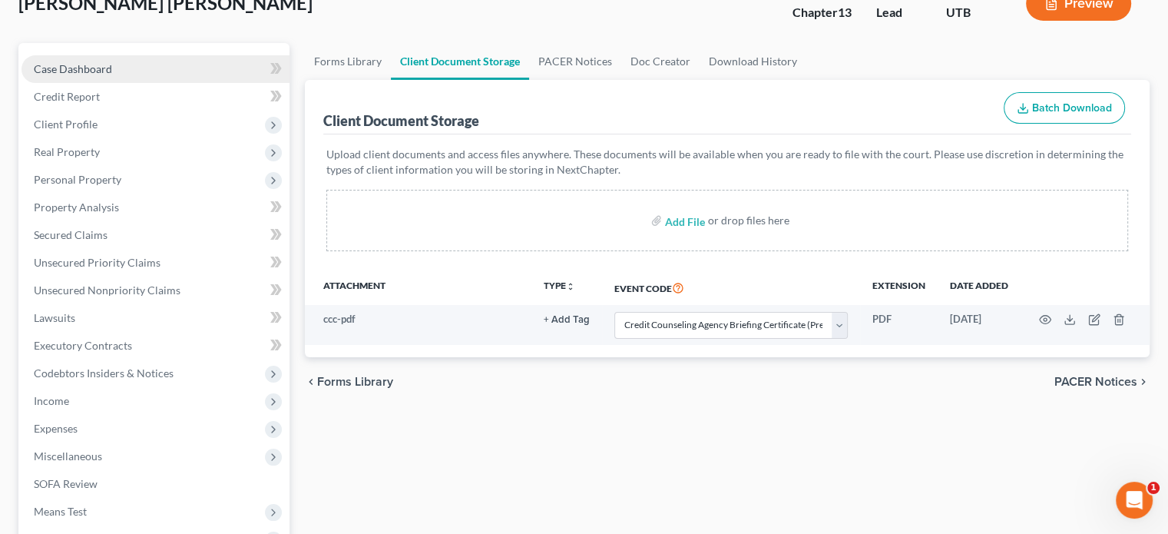
click at [101, 71] on span "Case Dashboard" at bounding box center [73, 68] width 78 height 13
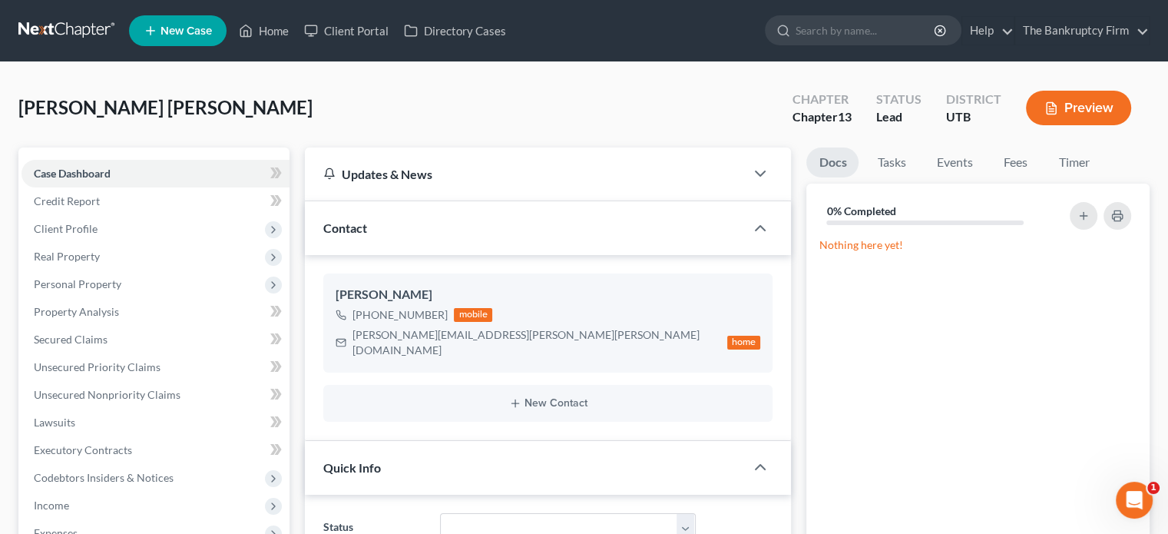
scroll to position [121, 0]
click at [452, 311] on img at bounding box center [458, 314] width 12 height 12
